Goal: Task Accomplishment & Management: Manage account settings

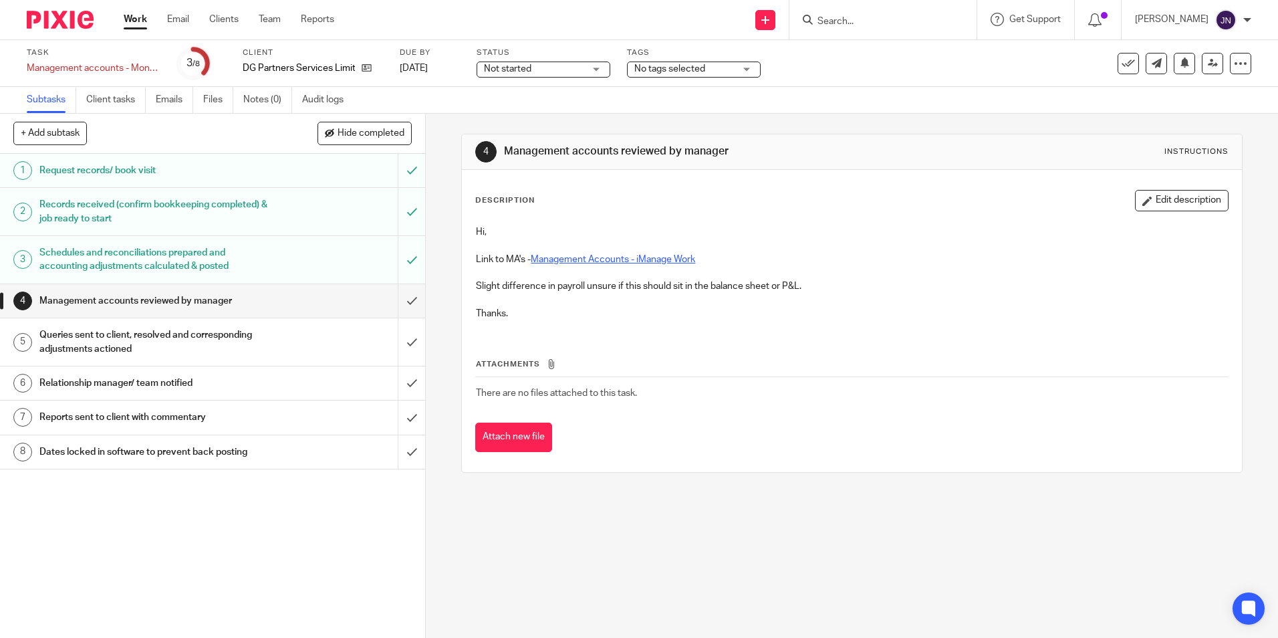
click at [613, 259] on link "Management Accounts - iManage Work" at bounding box center [613, 259] width 164 height 9
drag, startPoint x: 140, startPoint y: 338, endPoint x: 148, endPoint y: 335, distance: 7.8
click at [140, 338] on h1 "Queries sent to client, resolved and corresponding adjustments actioned" at bounding box center [154, 342] width 230 height 34
click at [172, 330] on h1 "Queries sent to client, resolved and corresponding adjustments actioned" at bounding box center [154, 342] width 230 height 34
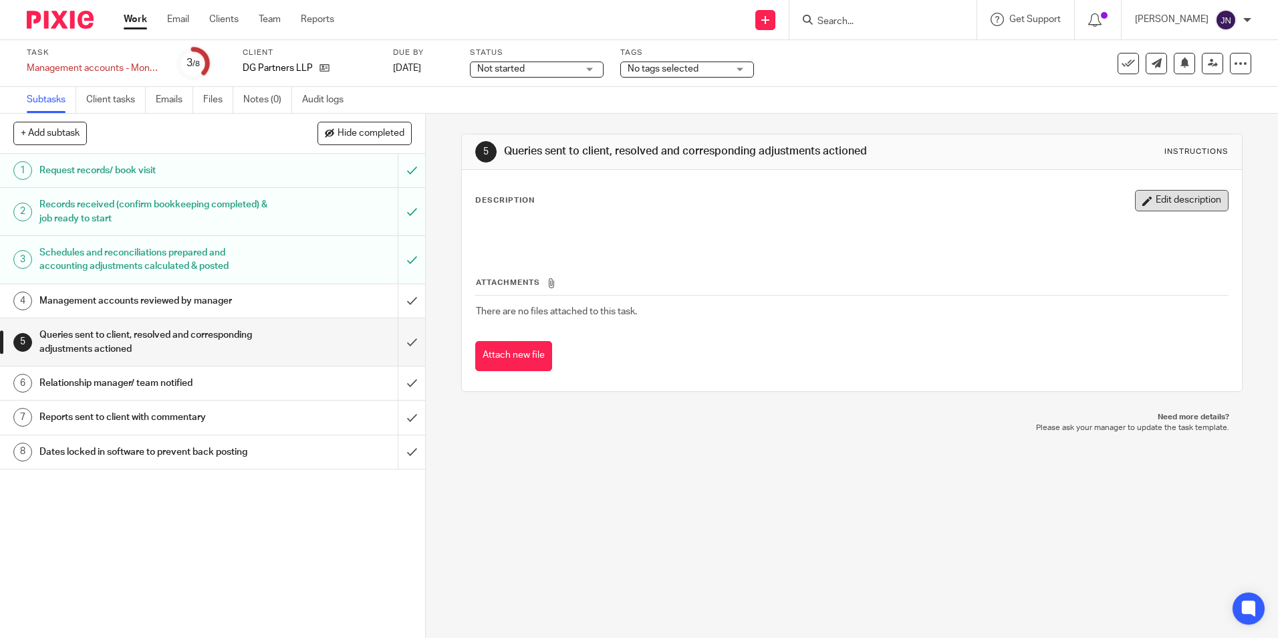
click at [1172, 199] on button "Edit description" at bounding box center [1182, 200] width 94 height 21
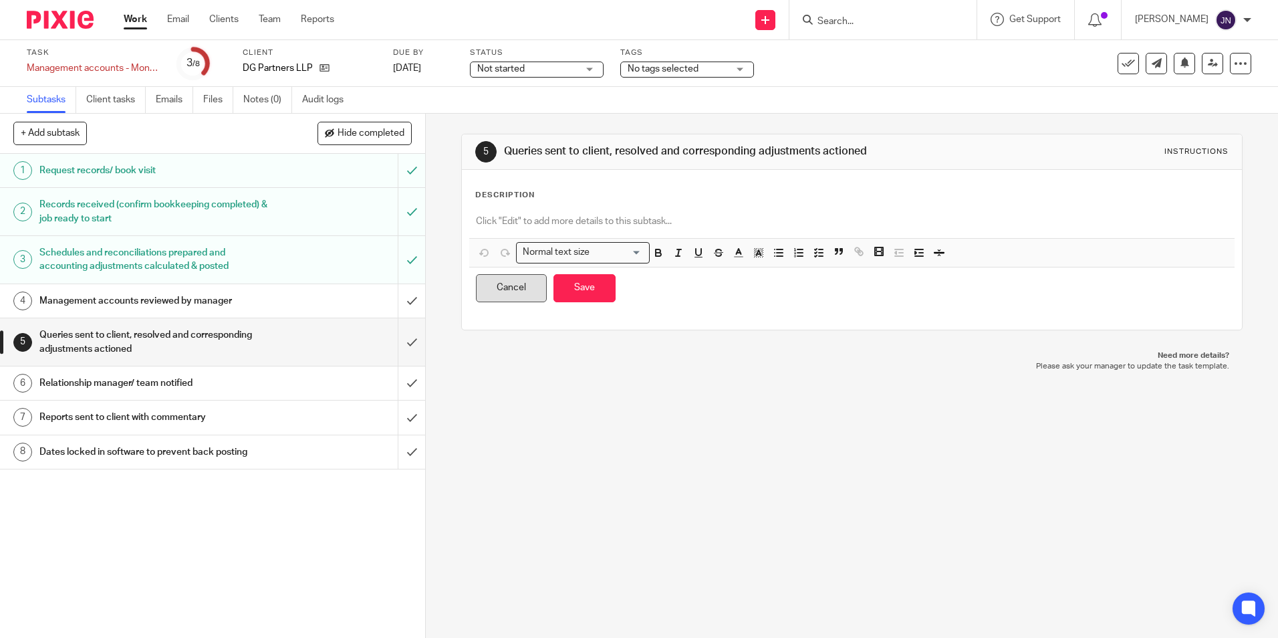
click at [511, 284] on button "Cancel" at bounding box center [511, 288] width 71 height 29
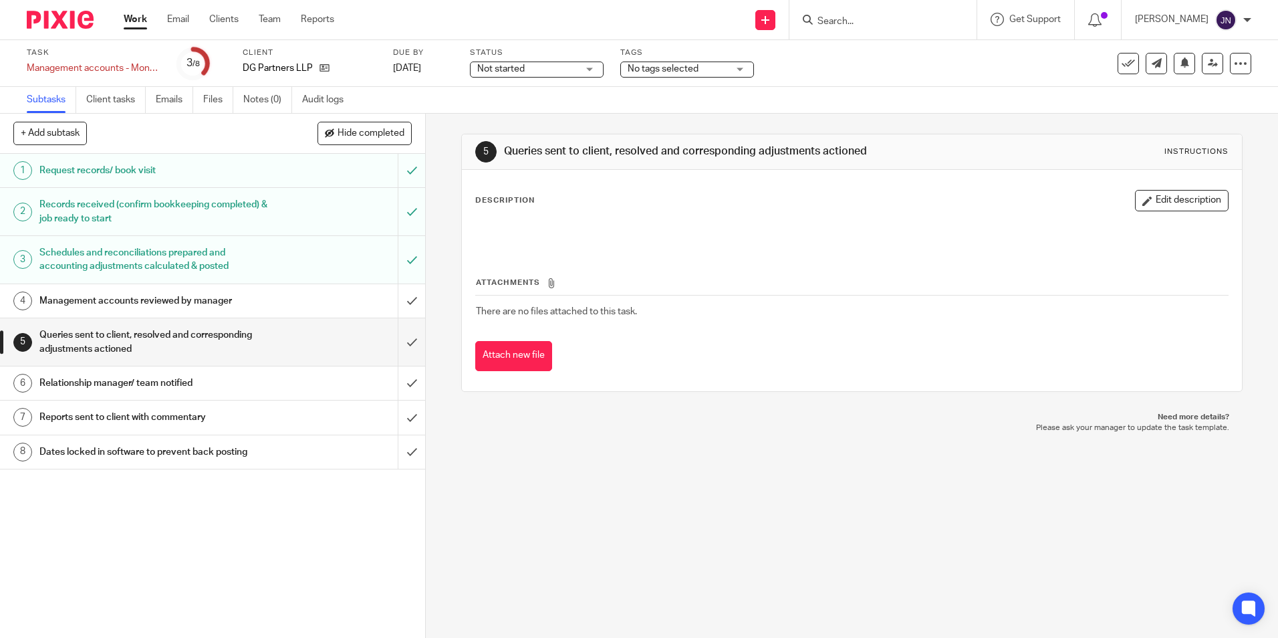
click at [192, 301] on h1 "Management accounts reviewed by manager" at bounding box center [154, 301] width 230 height 20
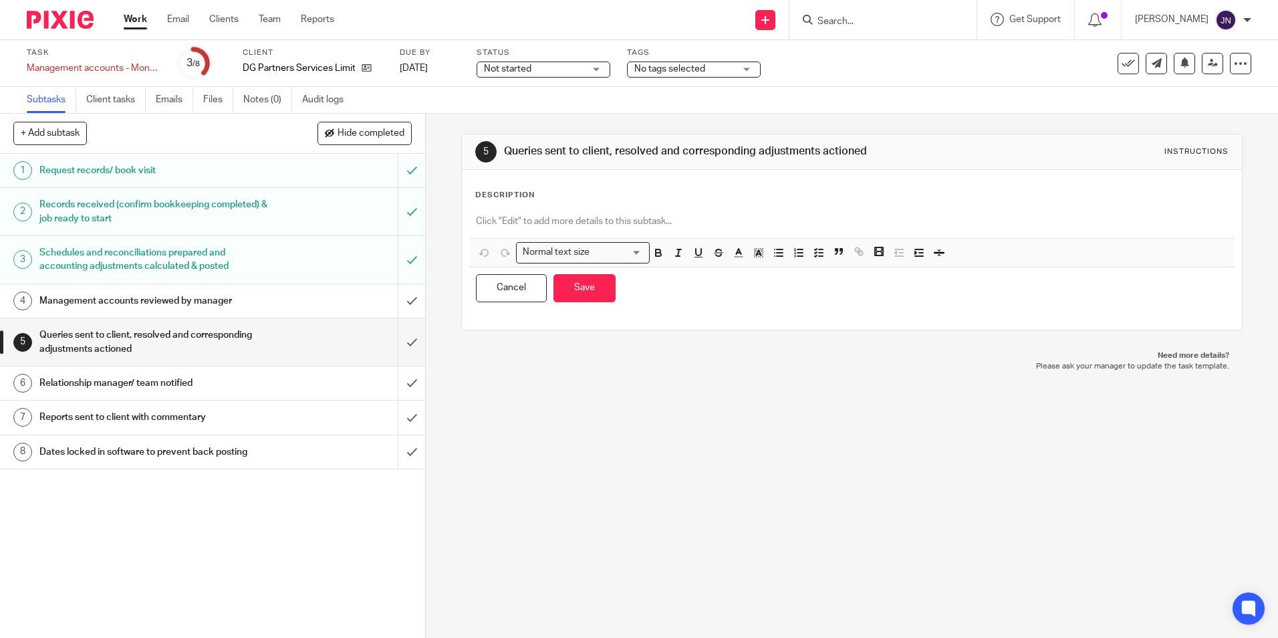
click at [505, 213] on div at bounding box center [851, 223] width 765 height 30
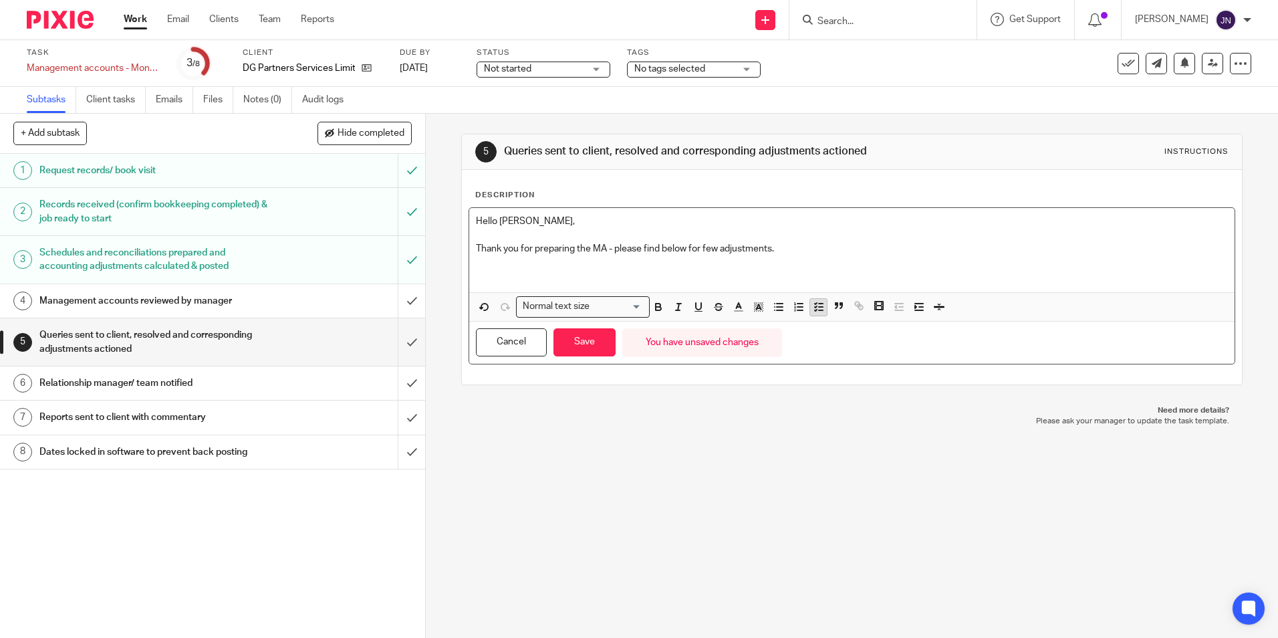
click at [815, 307] on polyline "button" at bounding box center [816, 306] width 2 height 1
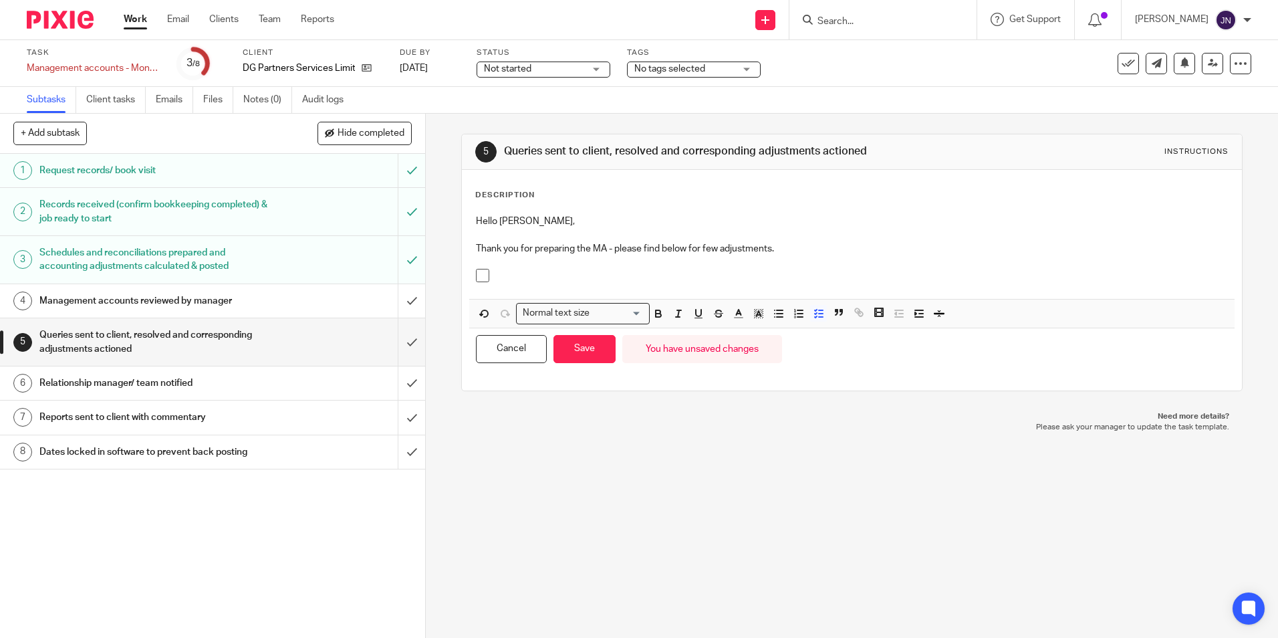
click at [512, 269] on p at bounding box center [861, 275] width 731 height 13
click at [551, 275] on p "Prepayment - the" at bounding box center [861, 275] width 731 height 13
click at [545, 274] on p "Prepayment - the" at bounding box center [861, 275] width 731 height 13
click at [622, 275] on p "Prepayment schedule - the" at bounding box center [861, 275] width 731 height 13
click at [607, 276] on p "Prepayment schedule - the doesnt match" at bounding box center [861, 275] width 731 height 13
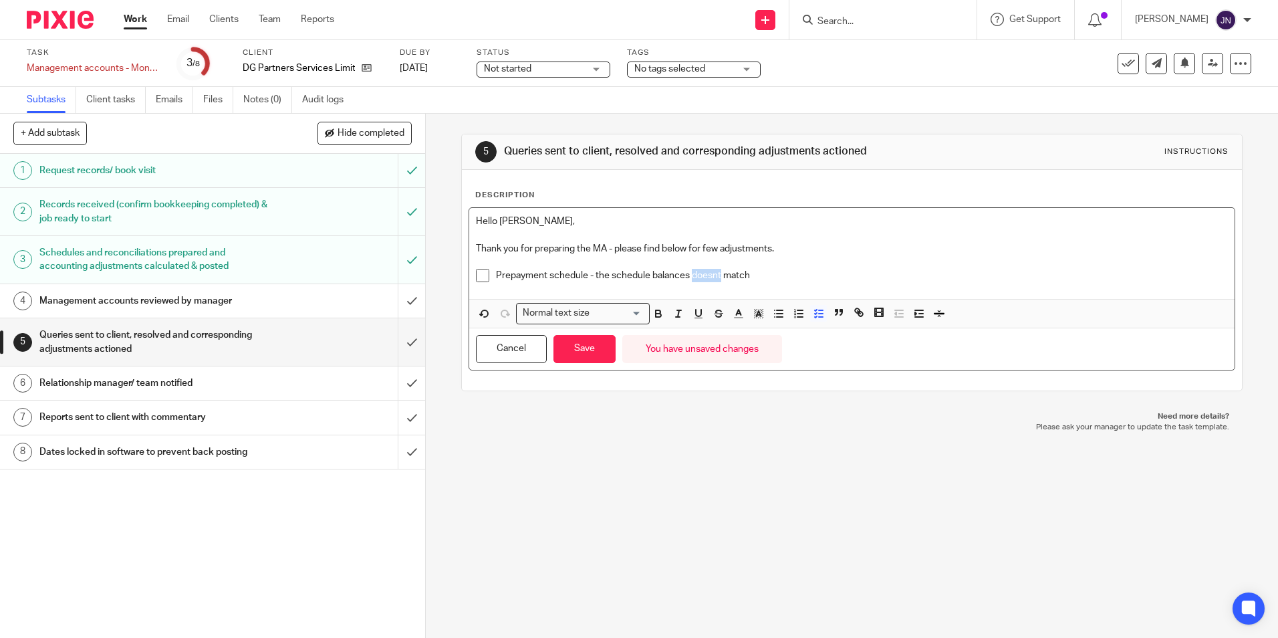
click at [705, 272] on p "Prepayment schedule - the schedule balances doesnt match" at bounding box center [861, 275] width 731 height 13
drag, startPoint x: 719, startPoint y: 274, endPoint x: 700, endPoint y: 275, distance: 18.7
click at [700, 275] on p "Prepayment schedule - the schedule balances doesnt match" at bounding box center [861, 275] width 731 height 13
click at [706, 275] on p "Prepayment schedule - the schedule balances font match" at bounding box center [861, 275] width 731 height 13
click at [694, 275] on p "Prepayment schedule - the schedule balances font match" at bounding box center [861, 275] width 731 height 13
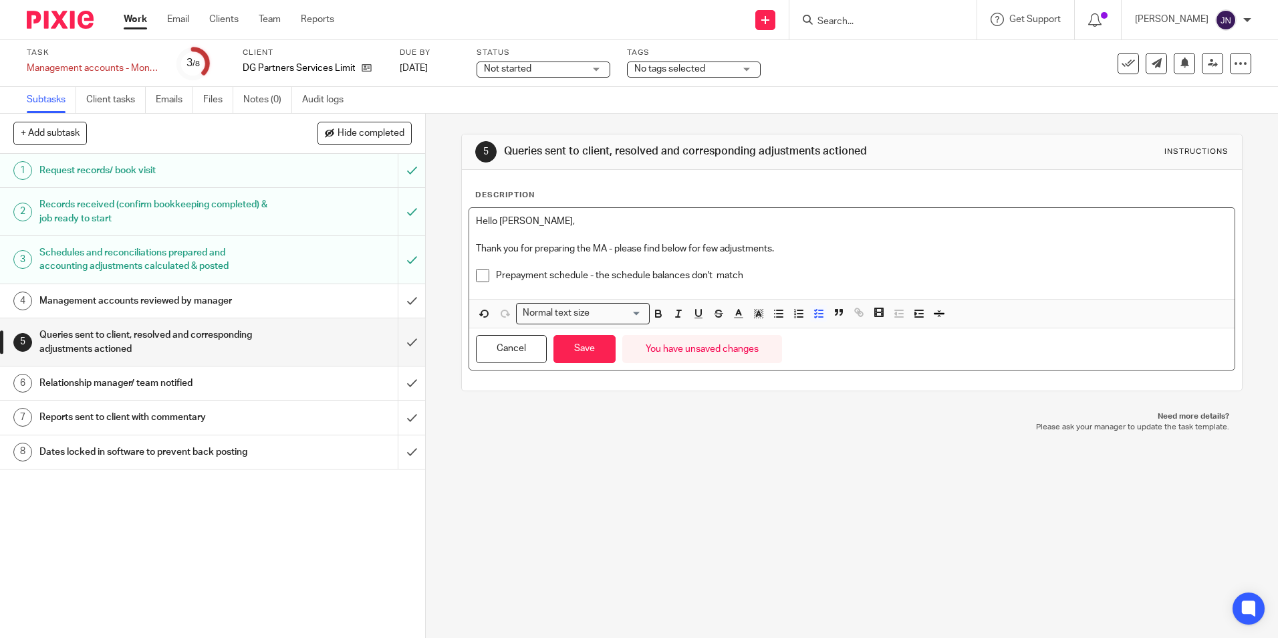
click at [770, 273] on p "Prepayment schedule - the schedule balances don't match" at bounding box center [861, 275] width 731 height 13
click at [711, 273] on p "Prepayment schedule - the schedule balances don't match" at bounding box center [861, 275] width 731 height 13
click at [753, 279] on p "Prepayment schedule - the schedule balances don't match" at bounding box center [861, 275] width 731 height 13
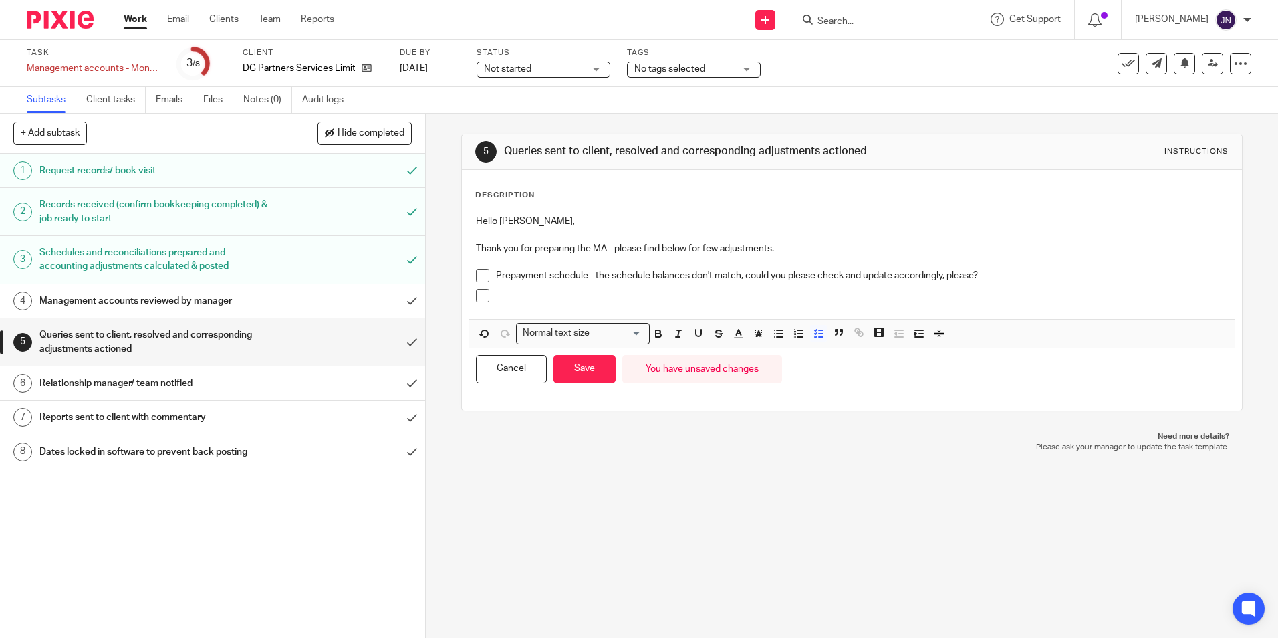
click at [529, 297] on p at bounding box center [861, 295] width 731 height 13
click at [708, 297] on p "Payroll - the holiday pay should be included as a" at bounding box center [861, 295] width 731 height 13
click at [704, 297] on p "Payroll - the holiday pay should be included as a cost in the P&L and split wit…" at bounding box center [861, 295] width 731 height 13
click at [977, 288] on div "Prepayment schedule - the schedule balances don't match, could you please check…" at bounding box center [861, 279] width 731 height 20
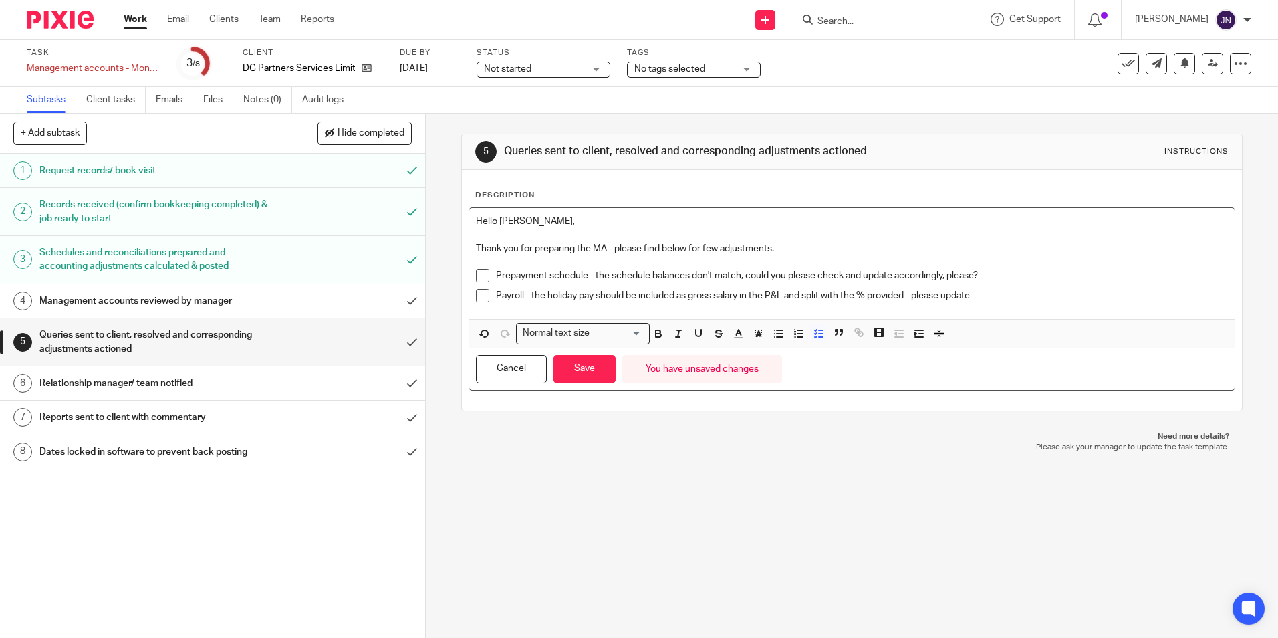
click at [991, 295] on p "Payroll - the holiday pay should be included as gross salary in the P&L and spl…" at bounding box center [861, 295] width 731 height 13
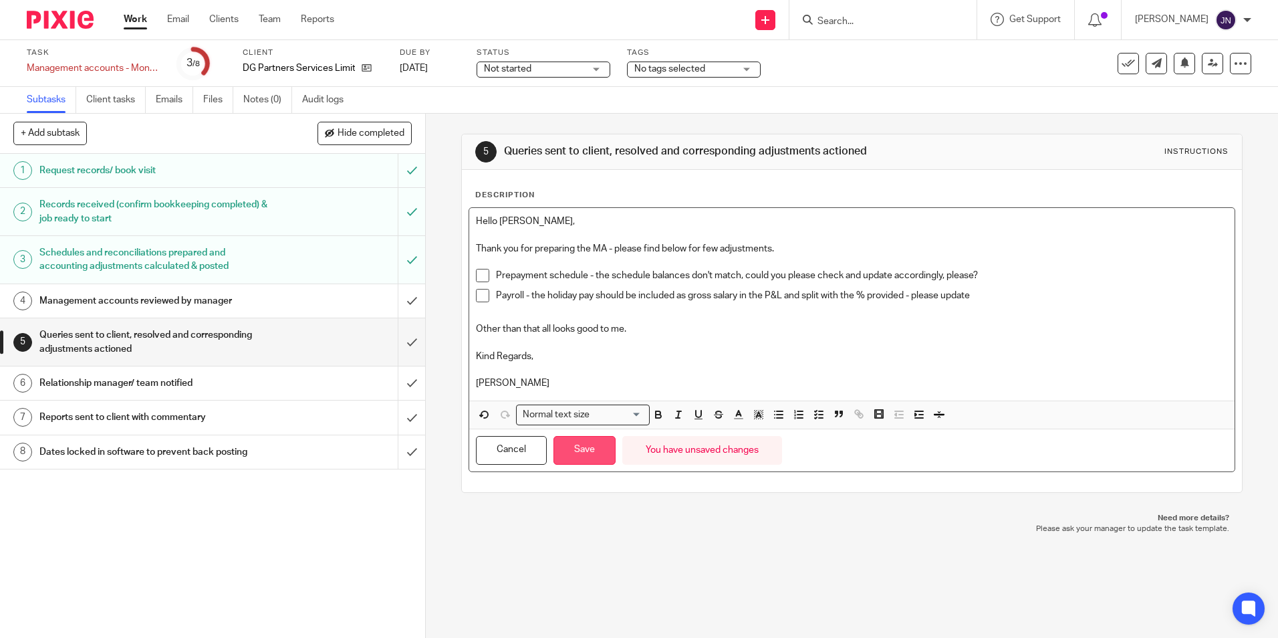
click at [604, 457] on button "Save" at bounding box center [584, 450] width 62 height 29
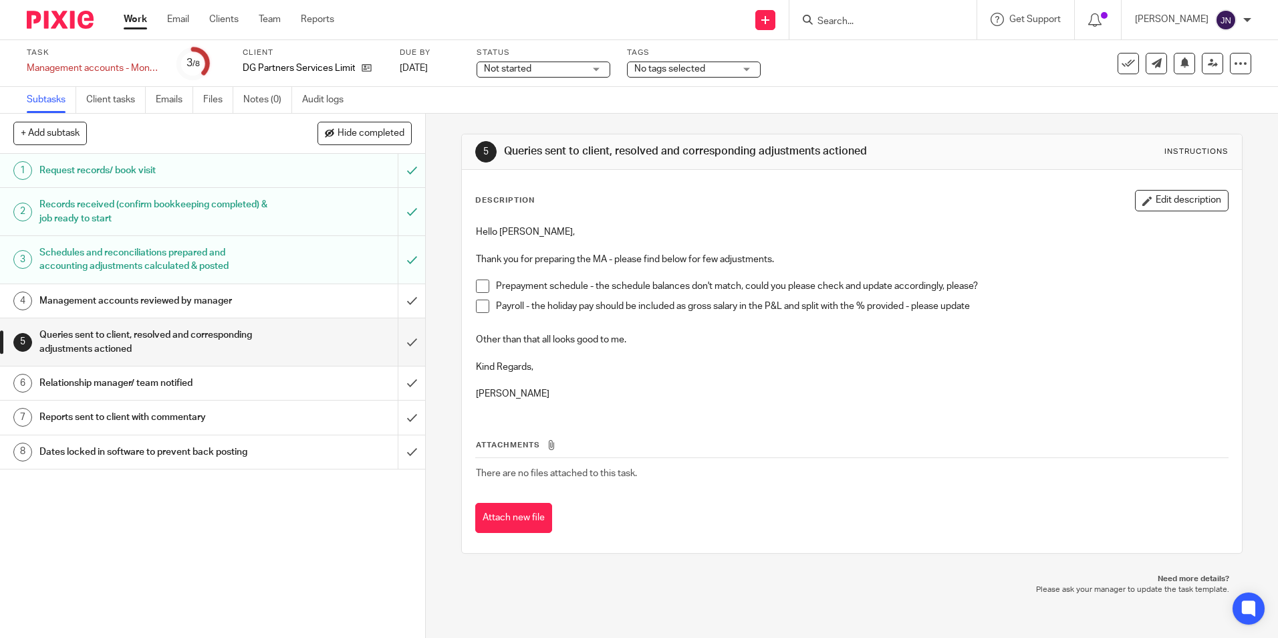
click at [805, 262] on p "Thank you for preparing the MA - please find below for few adjustments." at bounding box center [851, 259] width 751 height 13
click at [1166, 203] on button "Edit description" at bounding box center [1182, 200] width 94 height 21
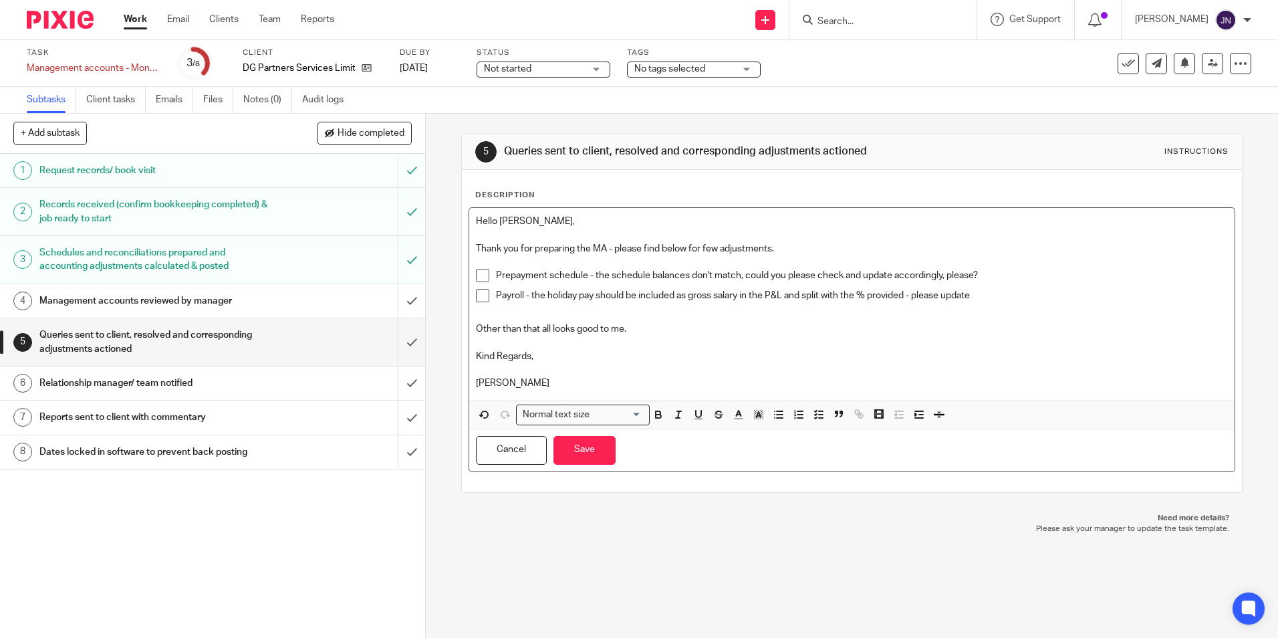
click at [842, 241] on p at bounding box center [851, 234] width 751 height 13
click at [852, 255] on div "Hello Chris, Thank you for preparing the MA - please find below for few adjustm…" at bounding box center [851, 304] width 765 height 192
click at [798, 247] on p "Thank you for preparing the MA - please find below for few adjustments." at bounding box center [851, 248] width 751 height 13
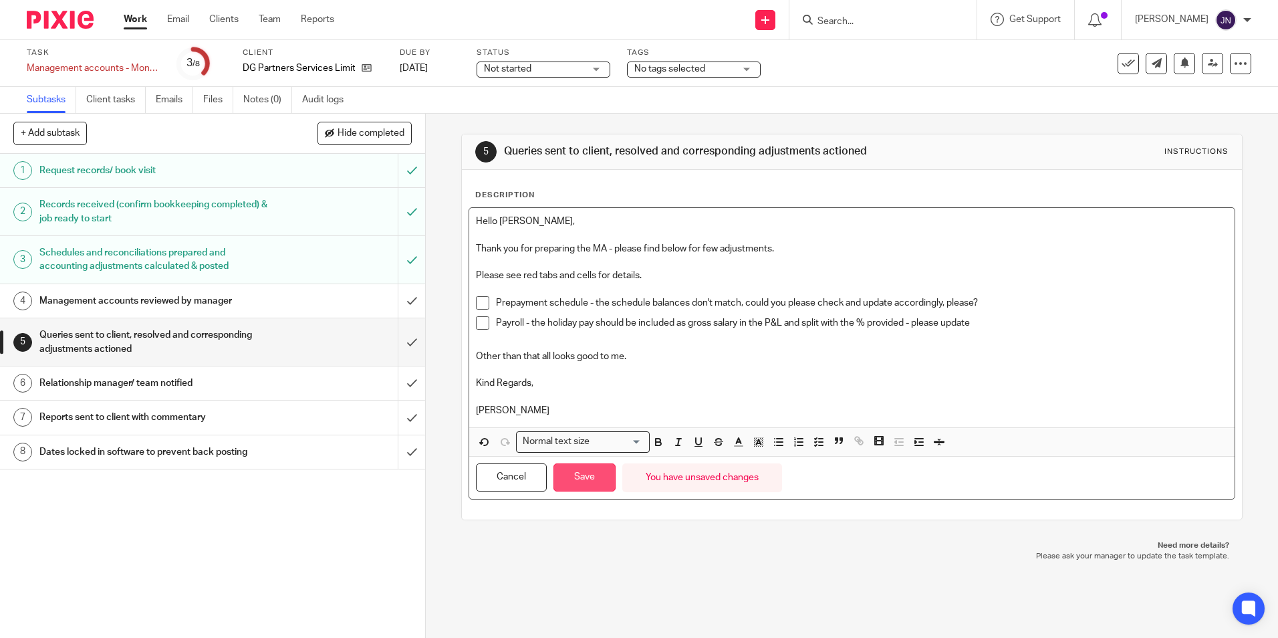
click at [592, 482] on button "Save" at bounding box center [584, 477] width 62 height 29
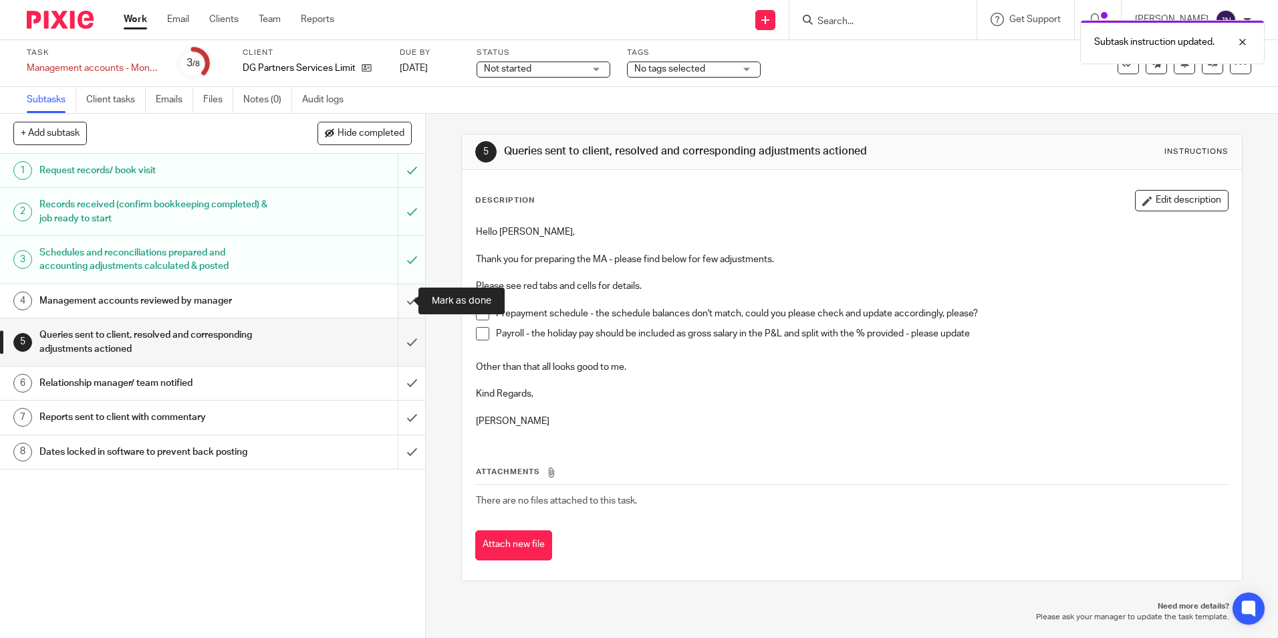
click at [396, 299] on input "submit" at bounding box center [212, 300] width 425 height 33
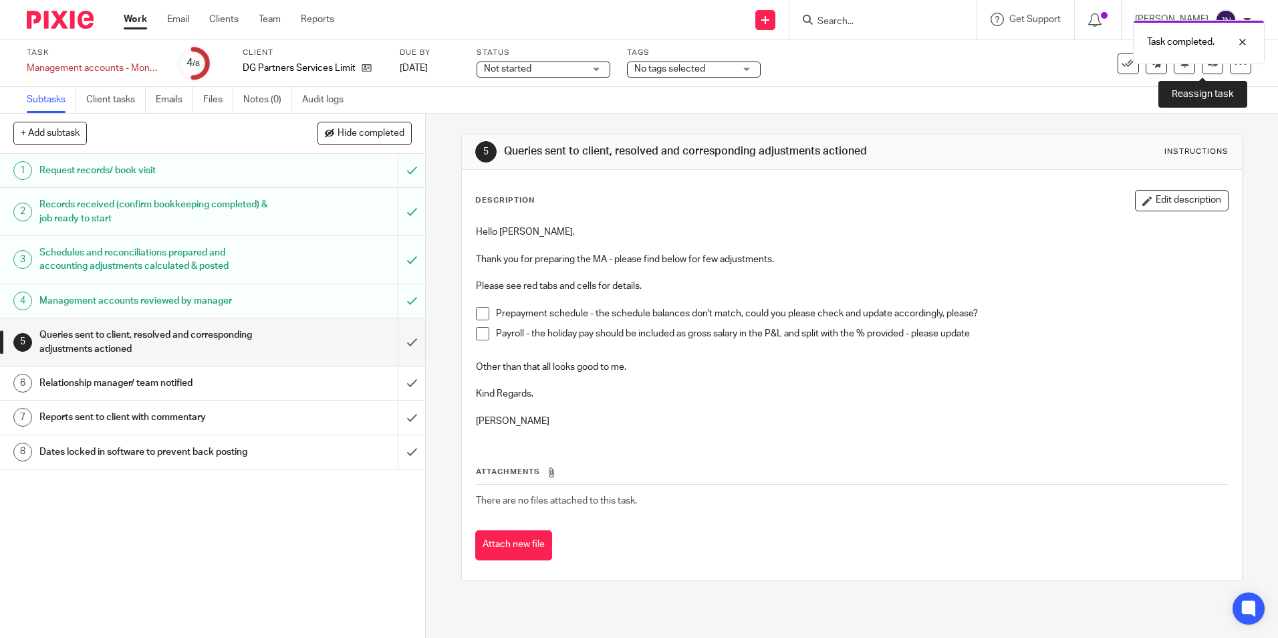
click at [1208, 68] on icon at bounding box center [1213, 63] width 10 height 10
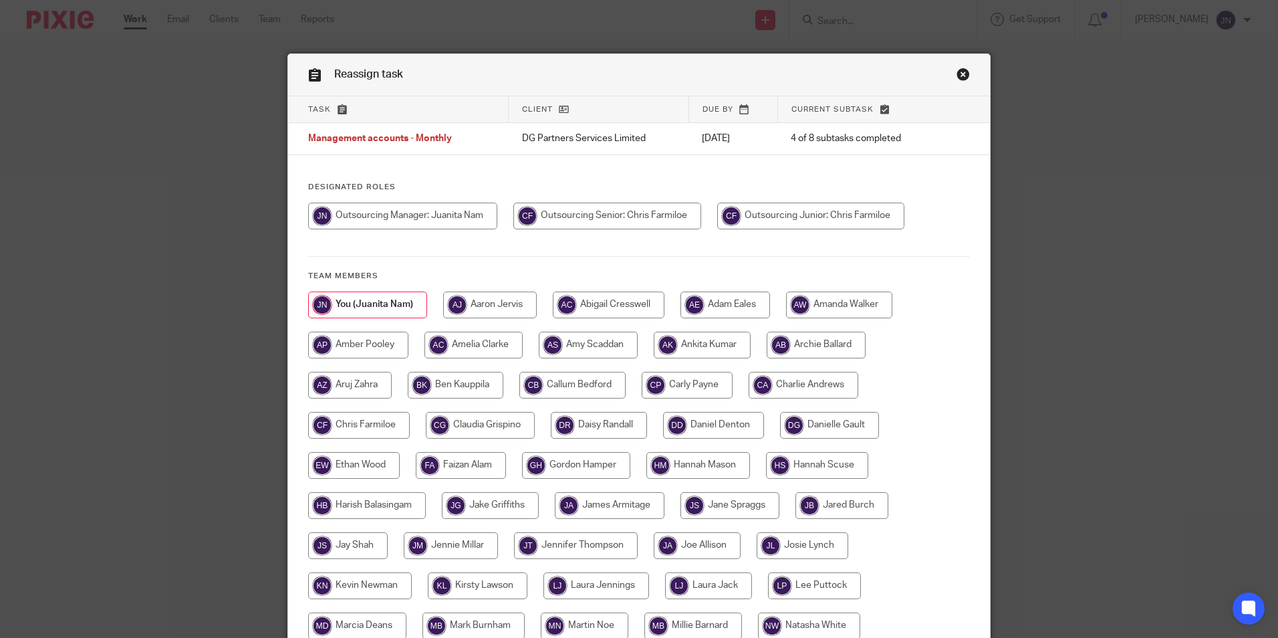
click at [631, 220] on input "radio" at bounding box center [607, 216] width 188 height 27
radio input "true"
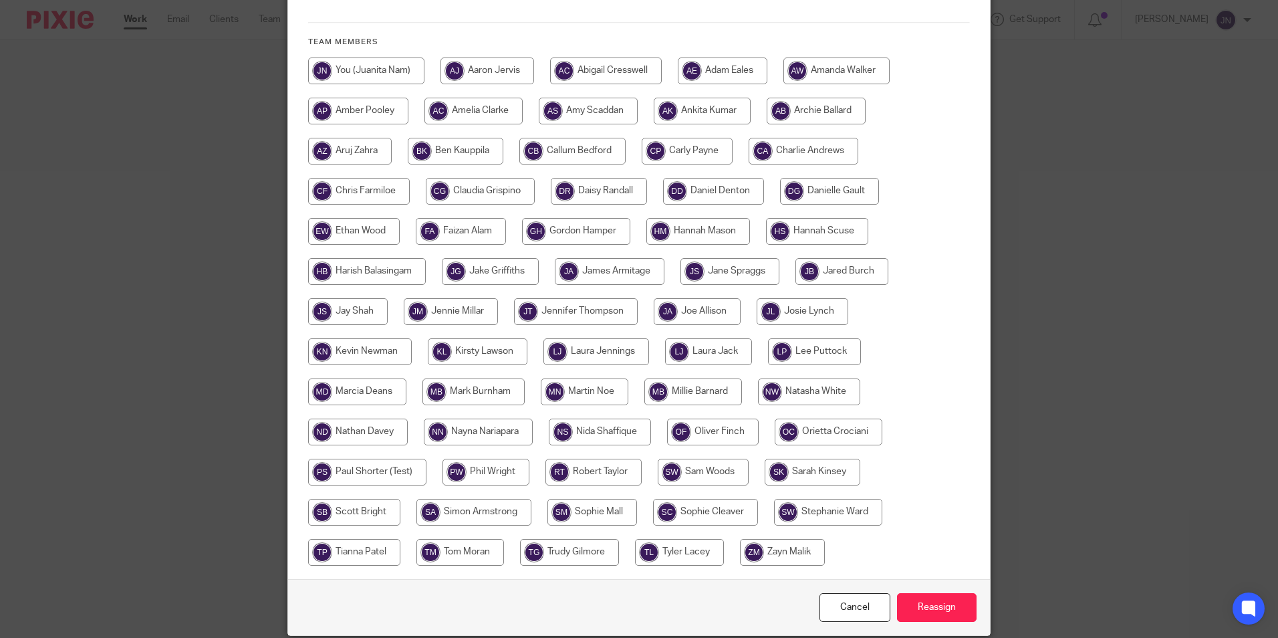
scroll to position [285, 0]
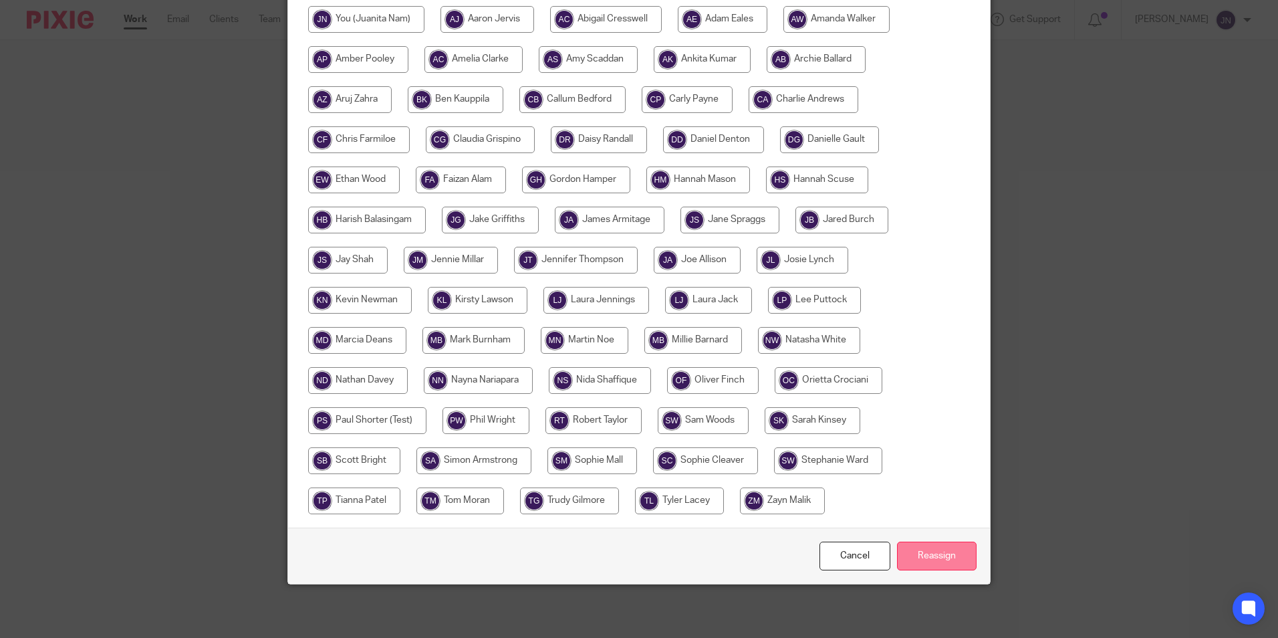
click at [955, 550] on input "Reassign" at bounding box center [937, 555] width 80 height 29
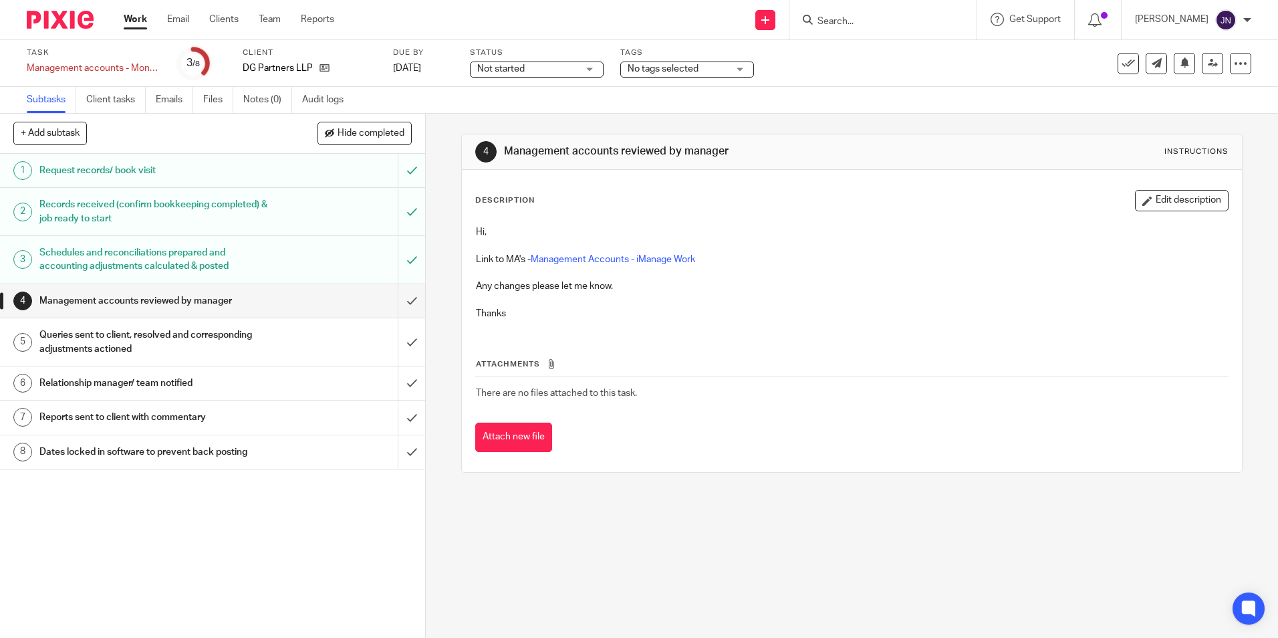
click at [590, 255] on link "Management Accounts - iManage Work" at bounding box center [613, 259] width 164 height 9
click at [73, 344] on h1 "Queries sent to client, resolved and corresponding adjustments actioned" at bounding box center [154, 342] width 230 height 34
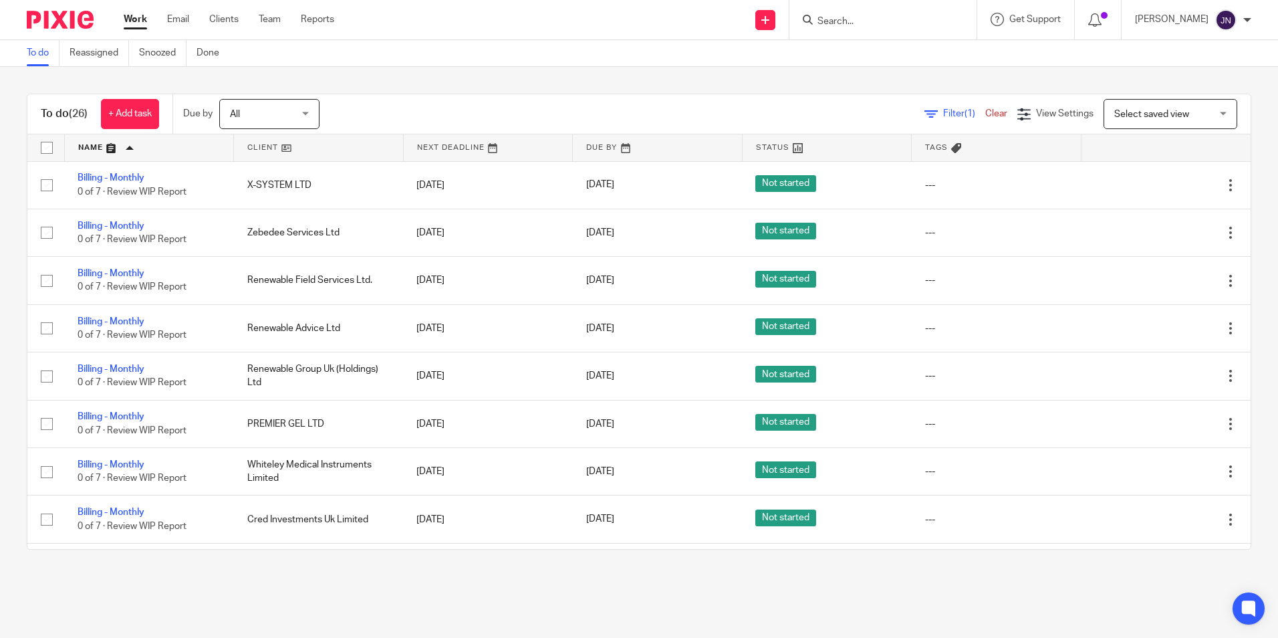
scroll to position [535, 0]
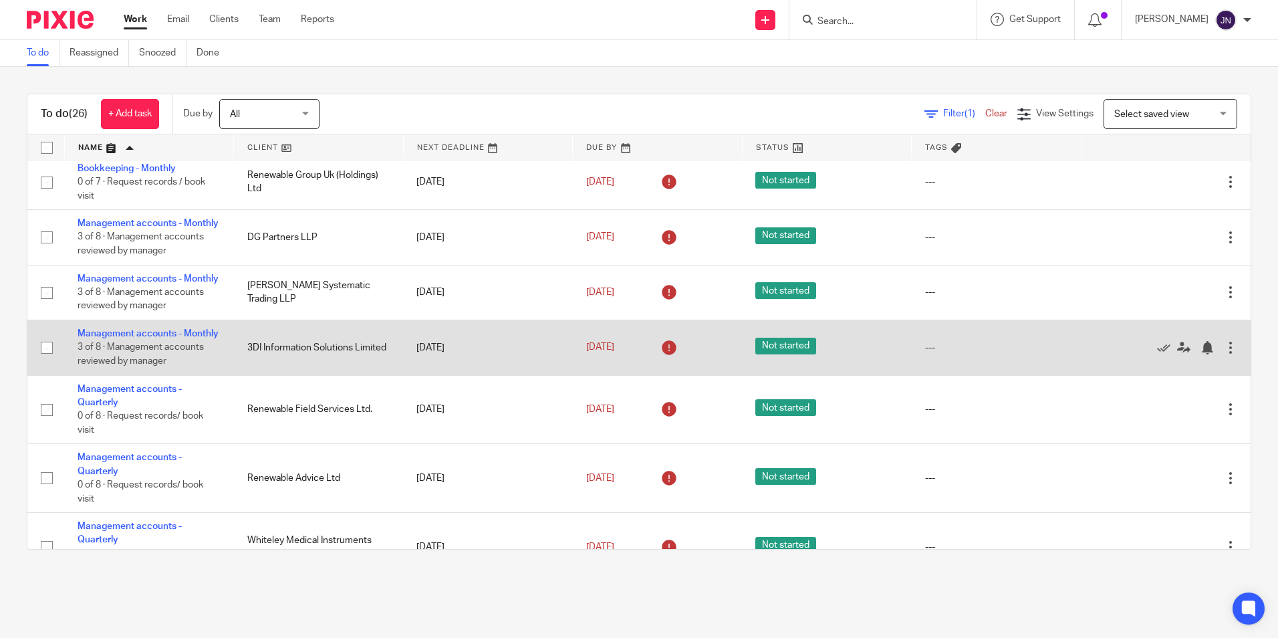
scroll to position [602, 0]
